Goal: Check status

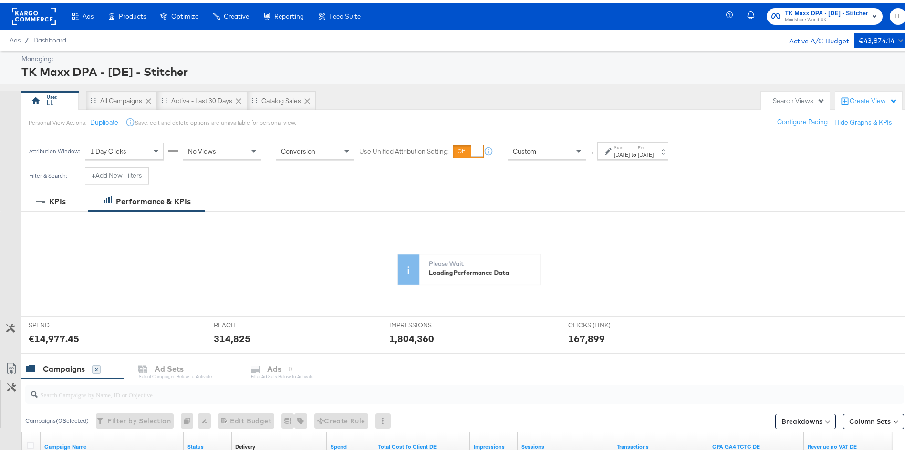
click at [638, 148] on strong "to" at bounding box center [634, 151] width 8 height 7
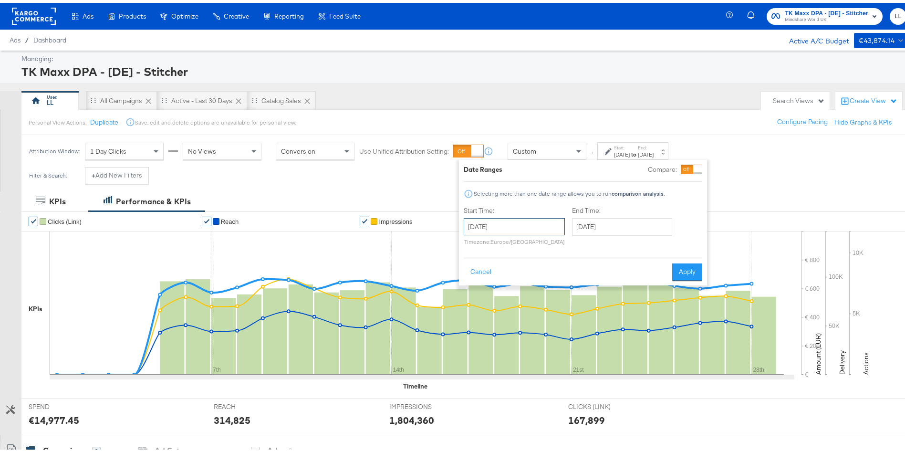
click at [512, 217] on input "[DATE]" at bounding box center [514, 223] width 101 height 17
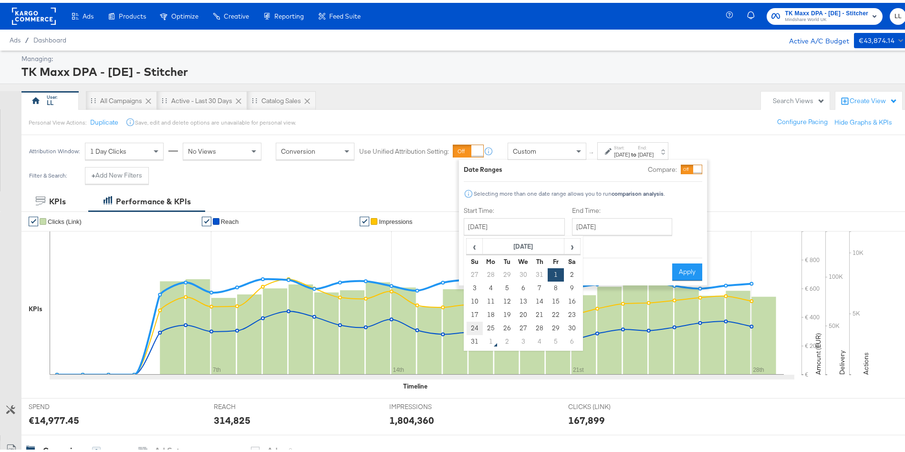
click at [472, 322] on td "24" at bounding box center [475, 325] width 16 height 13
type input "[DATE]"
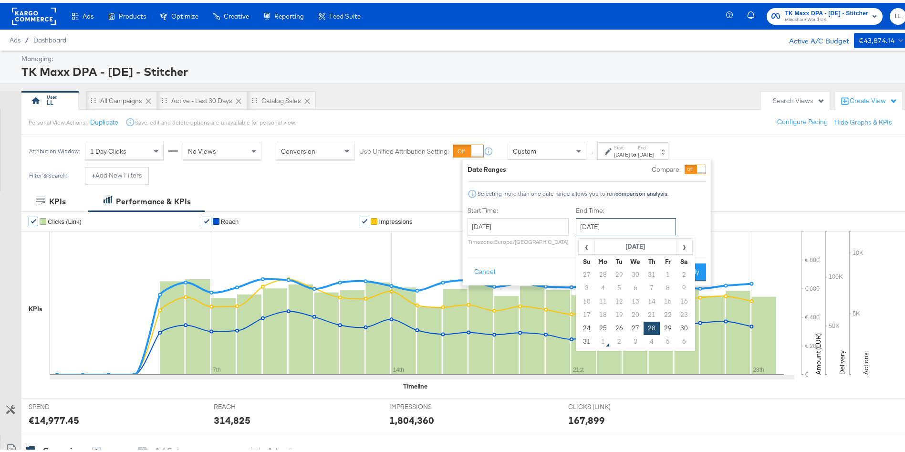
click at [618, 221] on input "[DATE]" at bounding box center [626, 223] width 100 height 17
click at [689, 325] on td "30" at bounding box center [684, 325] width 16 height 13
type input "[DATE]"
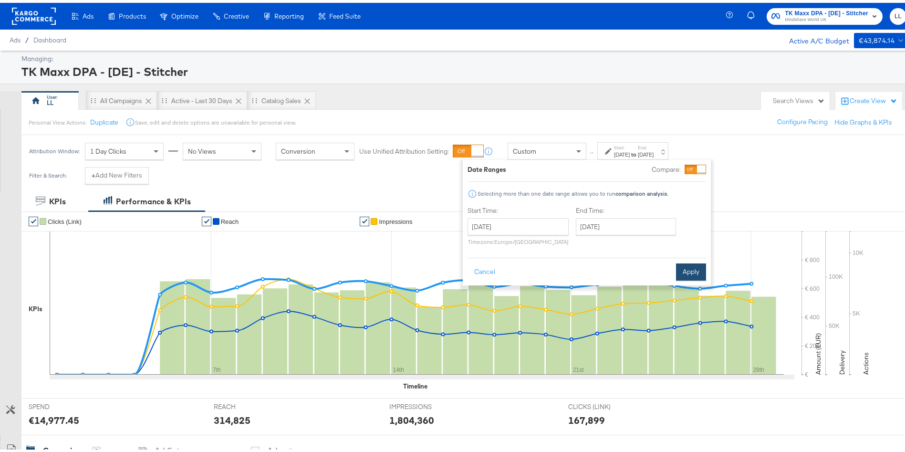
click at [695, 267] on button "Apply" at bounding box center [691, 269] width 30 height 17
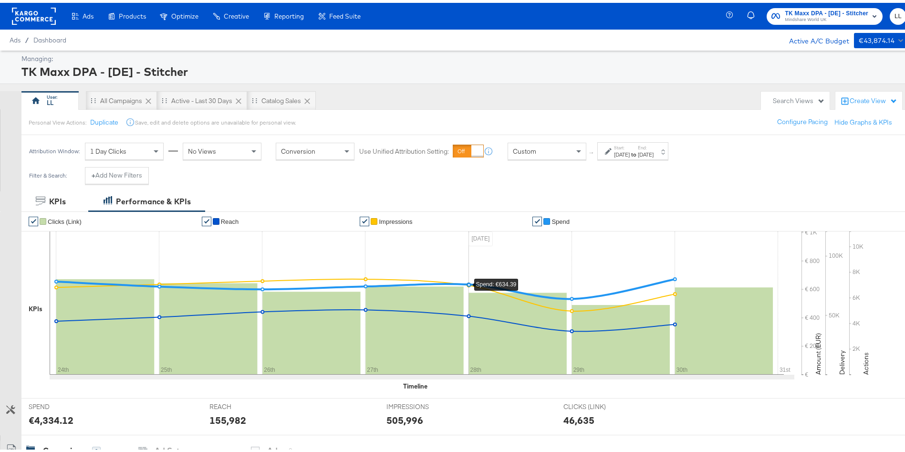
scroll to position [244, 0]
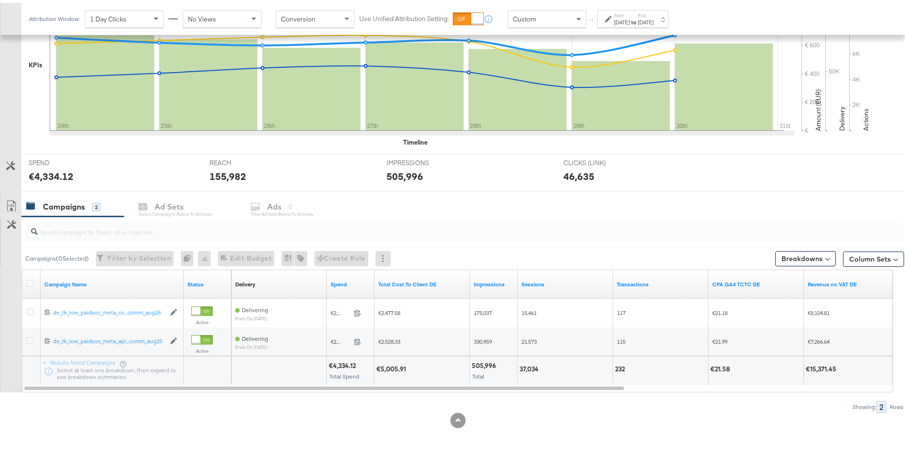
click at [389, 369] on div "€5,005.91" at bounding box center [393, 366] width 32 height 9
copy div "5,005.91"
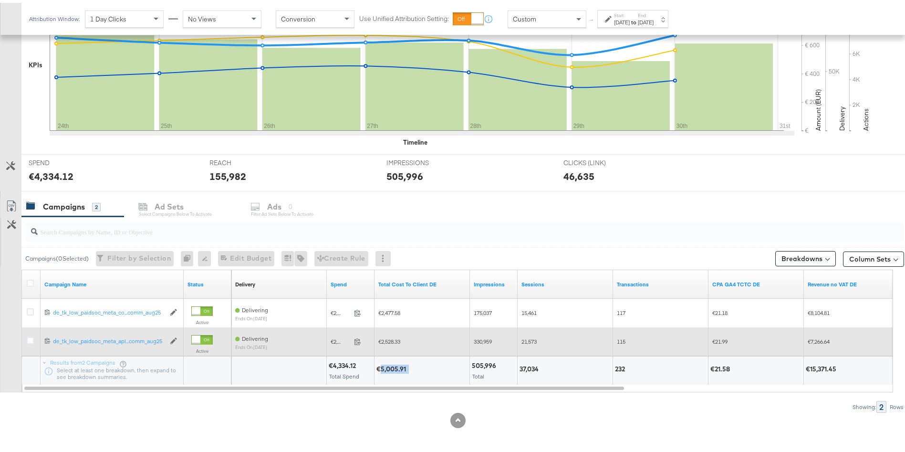
copy div "5,005.91"
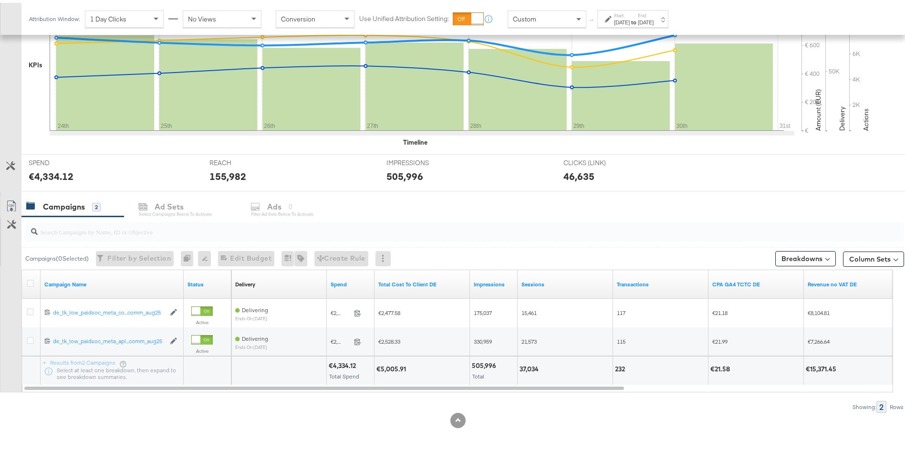
click at [525, 360] on div "37,034" at bounding box center [565, 368] width 95 height 29
copy div "37,034"
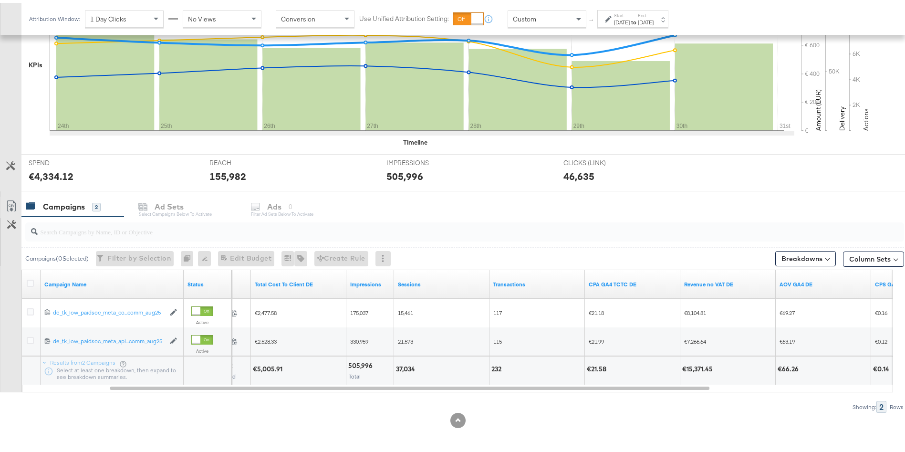
click at [691, 367] on div "€15,371.45" at bounding box center [698, 366] width 33 height 9
copy div "15,371.45"
